Goal: Find specific page/section: Find specific page/section

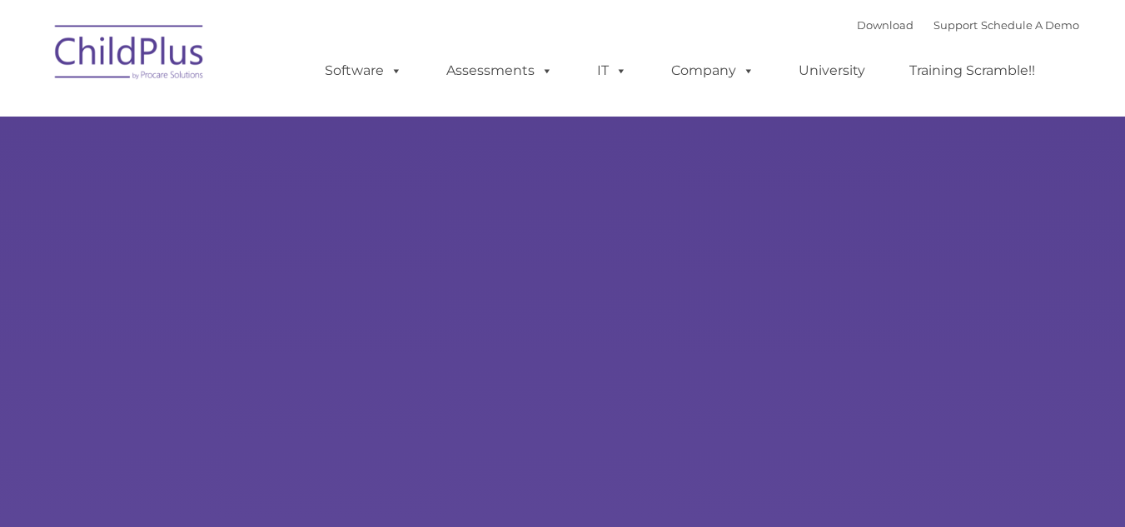
select select "MEDIUM"
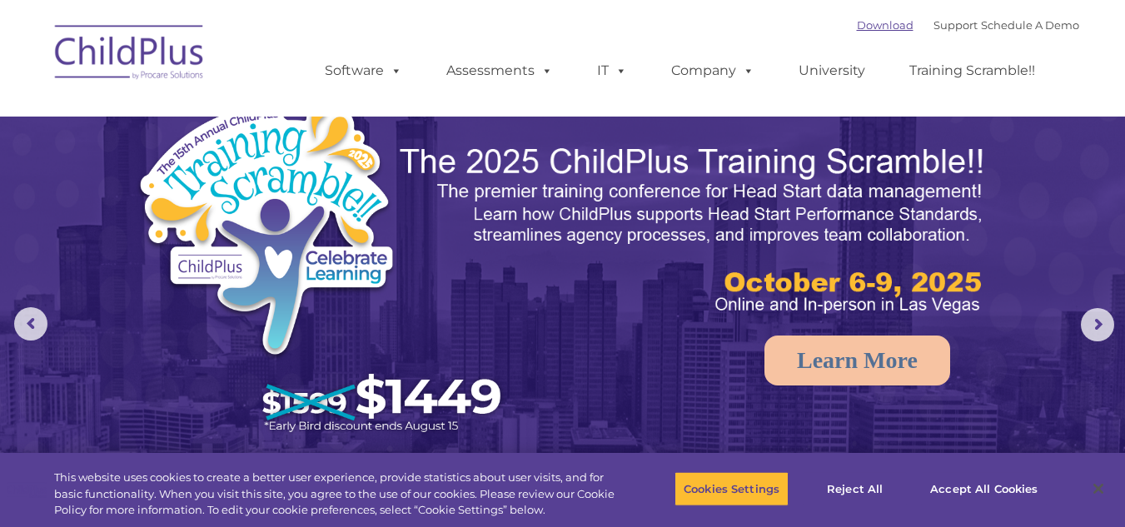
click at [876, 25] on link "Download" at bounding box center [885, 24] width 57 height 13
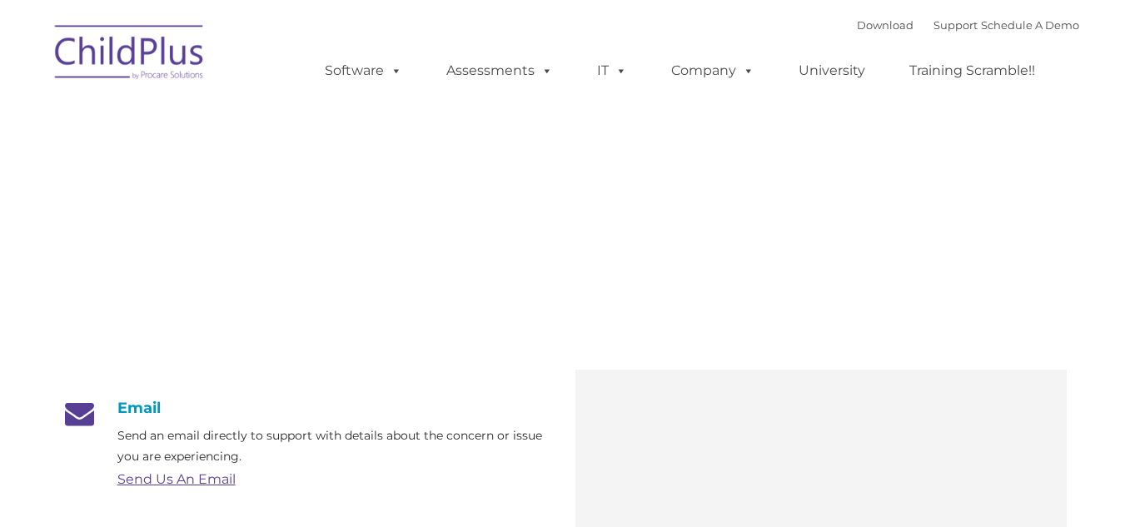
type input ""
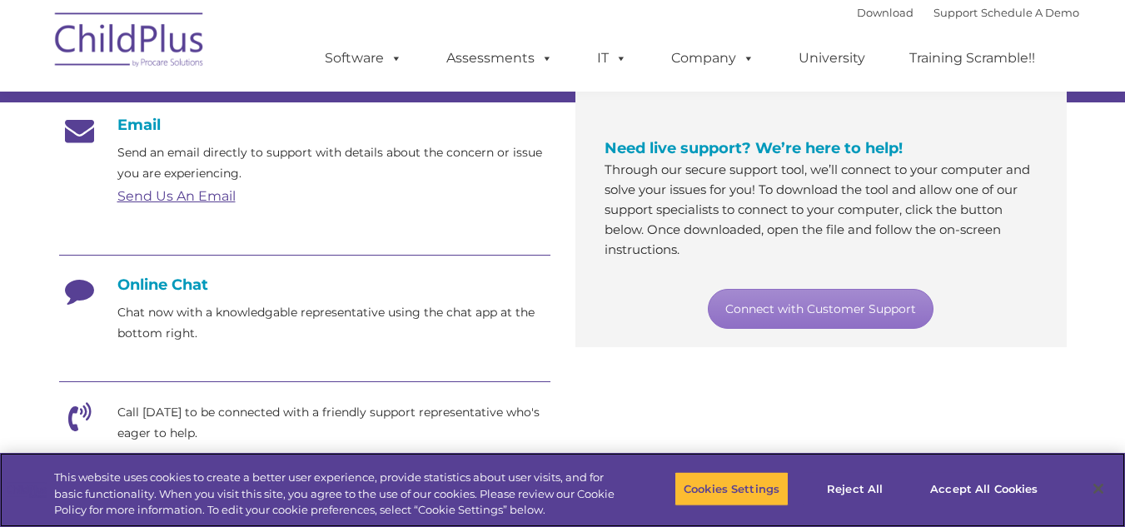
scroll to position [277, 0]
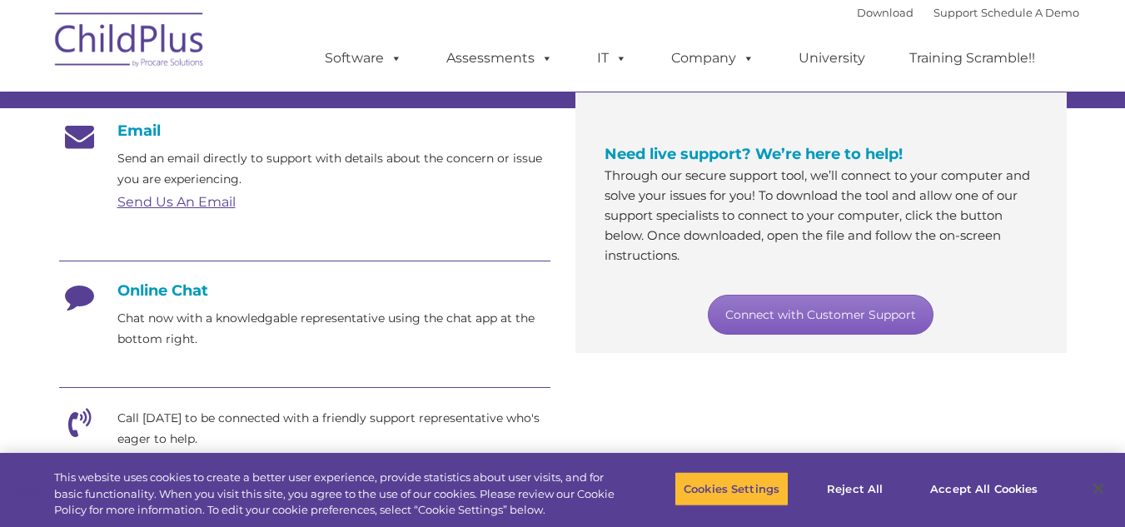
click at [859, 321] on link "Connect with Customer Support" at bounding box center [821, 315] width 226 height 40
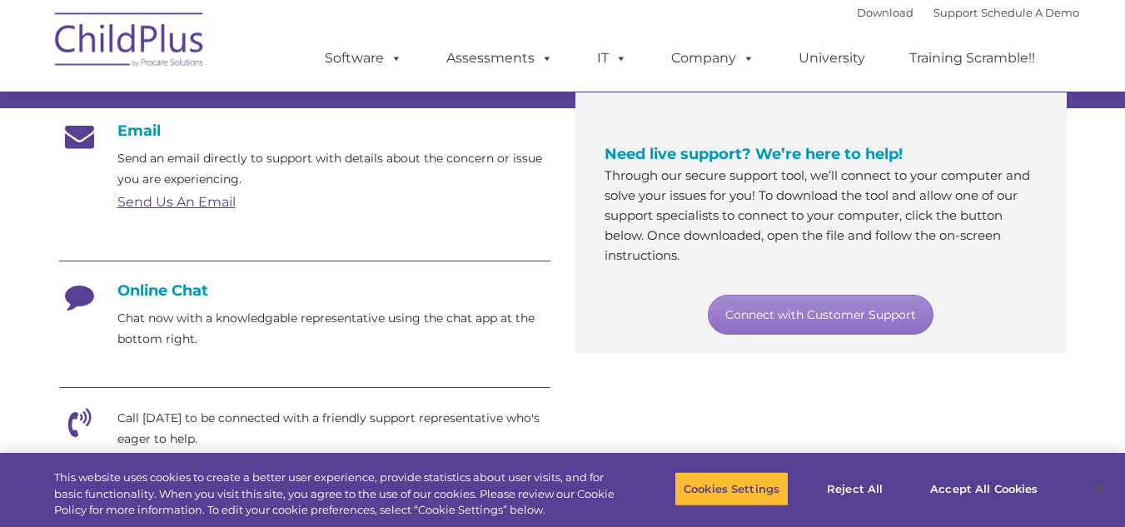
click at [907, 15] on font "Download Support | Schedule A Demo" at bounding box center [968, 12] width 222 height 13
click at [660, 331] on div "Connect with Customer Support" at bounding box center [821, 315] width 433 height 40
